Goal: Obtain resource: Download file/media

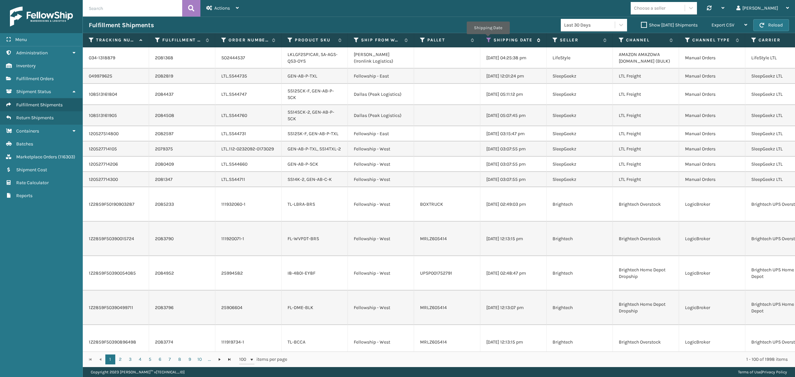
click at [488, 39] on icon at bounding box center [488, 40] width 5 height 6
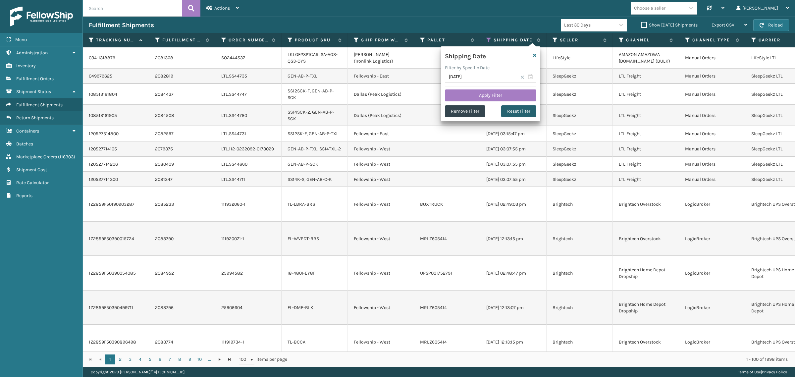
click at [510, 107] on button "Reset Filter" at bounding box center [518, 111] width 35 height 12
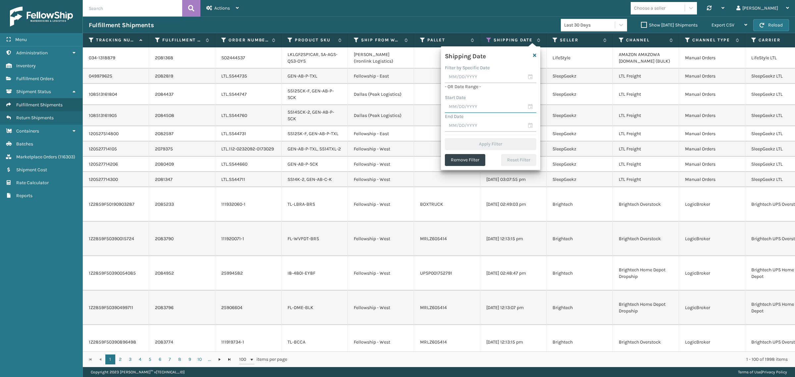
click at [474, 105] on input "text" at bounding box center [490, 107] width 91 height 12
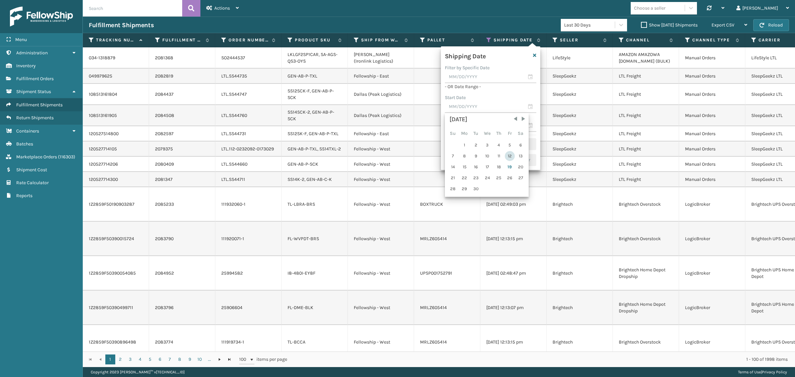
click at [509, 154] on div "12" at bounding box center [510, 156] width 10 height 10
type input "[DATE]"
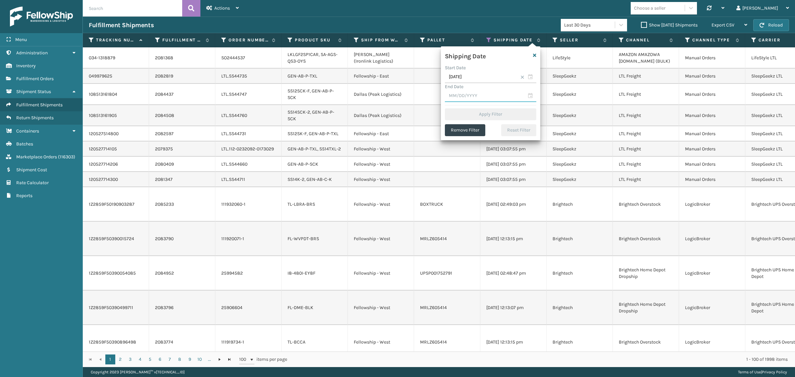
click at [492, 97] on input "text" at bounding box center [490, 96] width 91 height 12
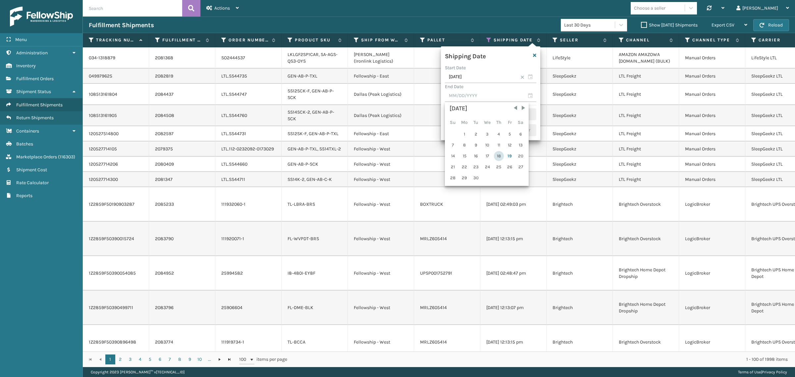
click at [497, 154] on div "18" at bounding box center [499, 156] width 10 height 10
type input "[DATE]"
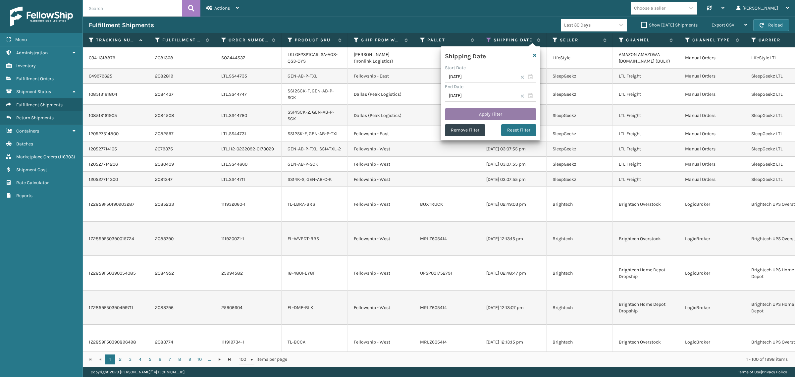
click at [489, 113] on button "Apply Filter" at bounding box center [490, 114] width 91 height 12
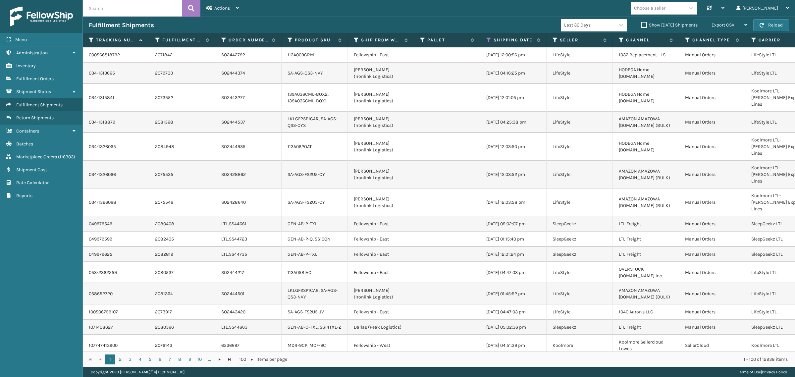
click at [641, 25] on label "Show [DATE] Shipments" at bounding box center [669, 25] width 57 height 6
click at [641, 25] on input "Show [DATE] Shipments" at bounding box center [641, 23] width 0 height 4
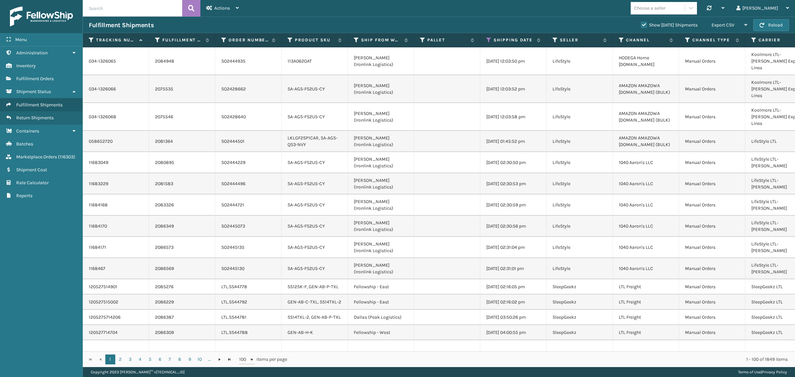
click at [641, 24] on label "Show [DATE] Shipments" at bounding box center [669, 25] width 57 height 6
click at [641, 24] on input "Show [DATE] Shipments" at bounding box center [641, 23] width 0 height 4
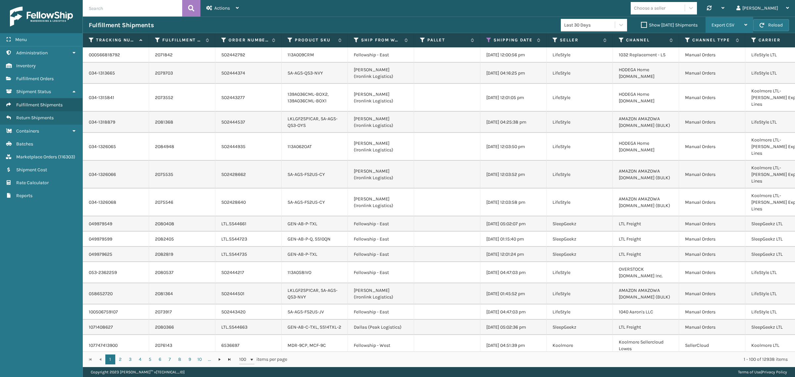
click at [720, 24] on span "Export CSV" at bounding box center [722, 25] width 23 height 6
click at [718, 59] on li "Export All Pages" at bounding box center [708, 61] width 89 height 18
click at [486, 39] on icon at bounding box center [488, 40] width 5 height 6
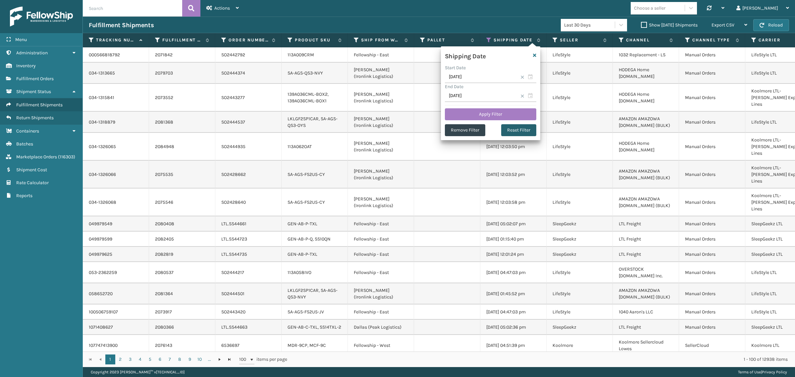
click at [519, 130] on button "Reset Filter" at bounding box center [518, 130] width 35 height 12
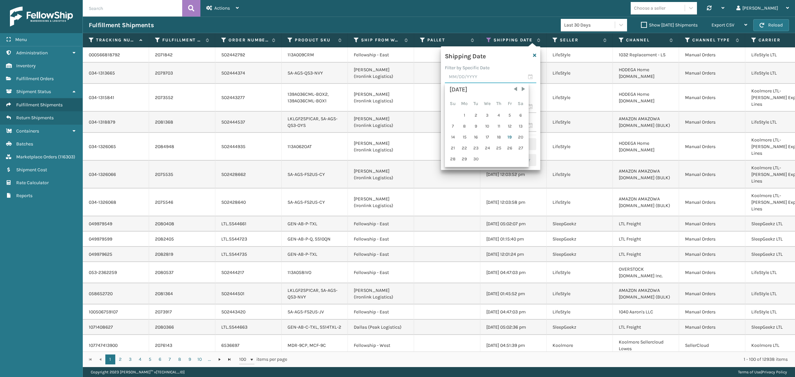
click at [475, 79] on input "text" at bounding box center [490, 77] width 91 height 12
click at [496, 134] on div "18" at bounding box center [499, 137] width 10 height 10
type input "[DATE]"
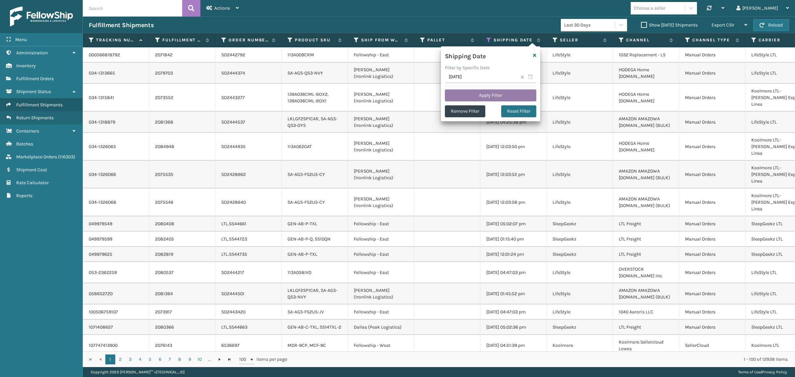
click at [490, 96] on button "Apply Filter" at bounding box center [490, 95] width 91 height 12
